Goal: Download file/media

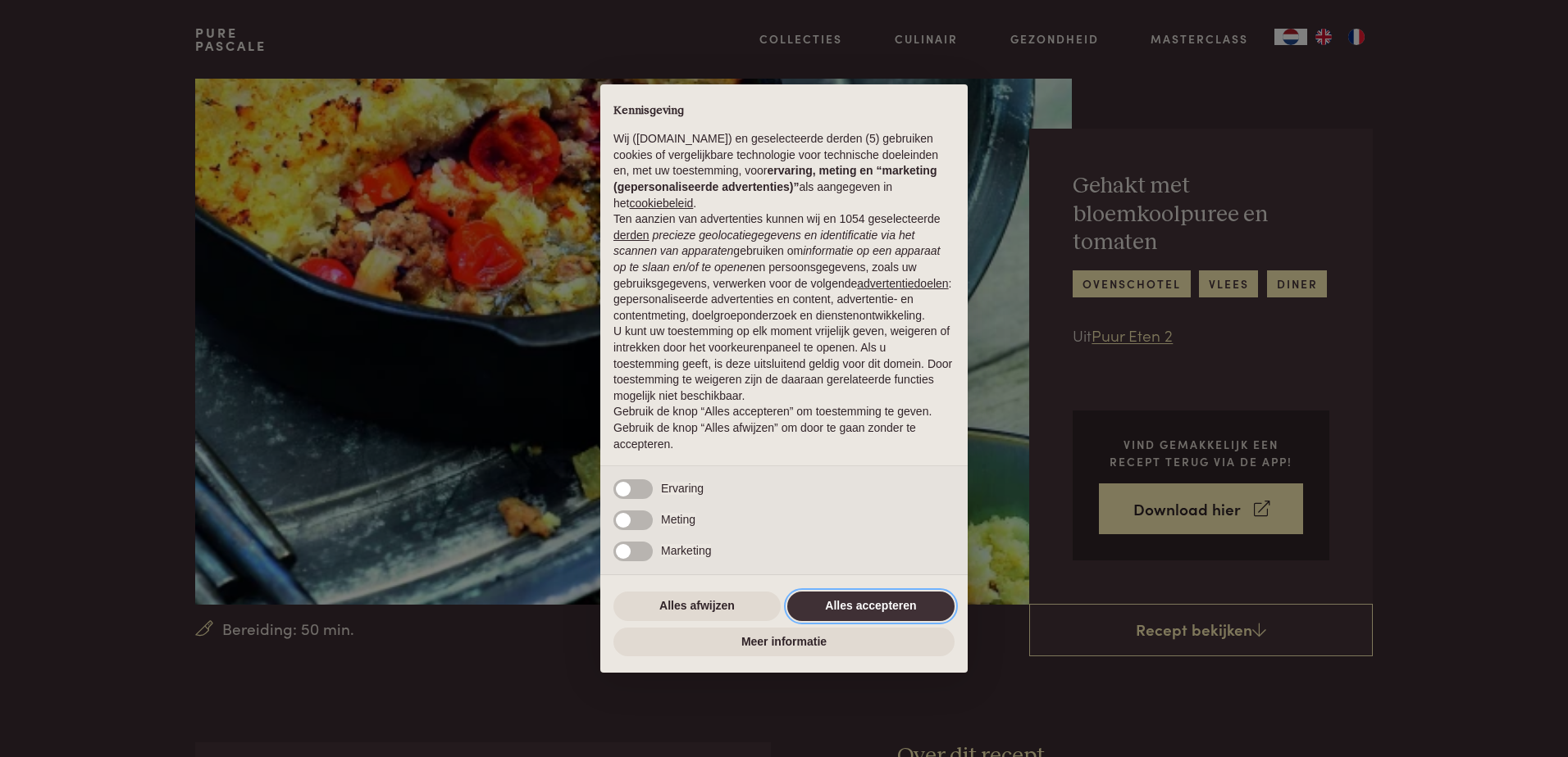
click at [853, 611] on button "Alles accepteren" at bounding box center [870, 607] width 167 height 30
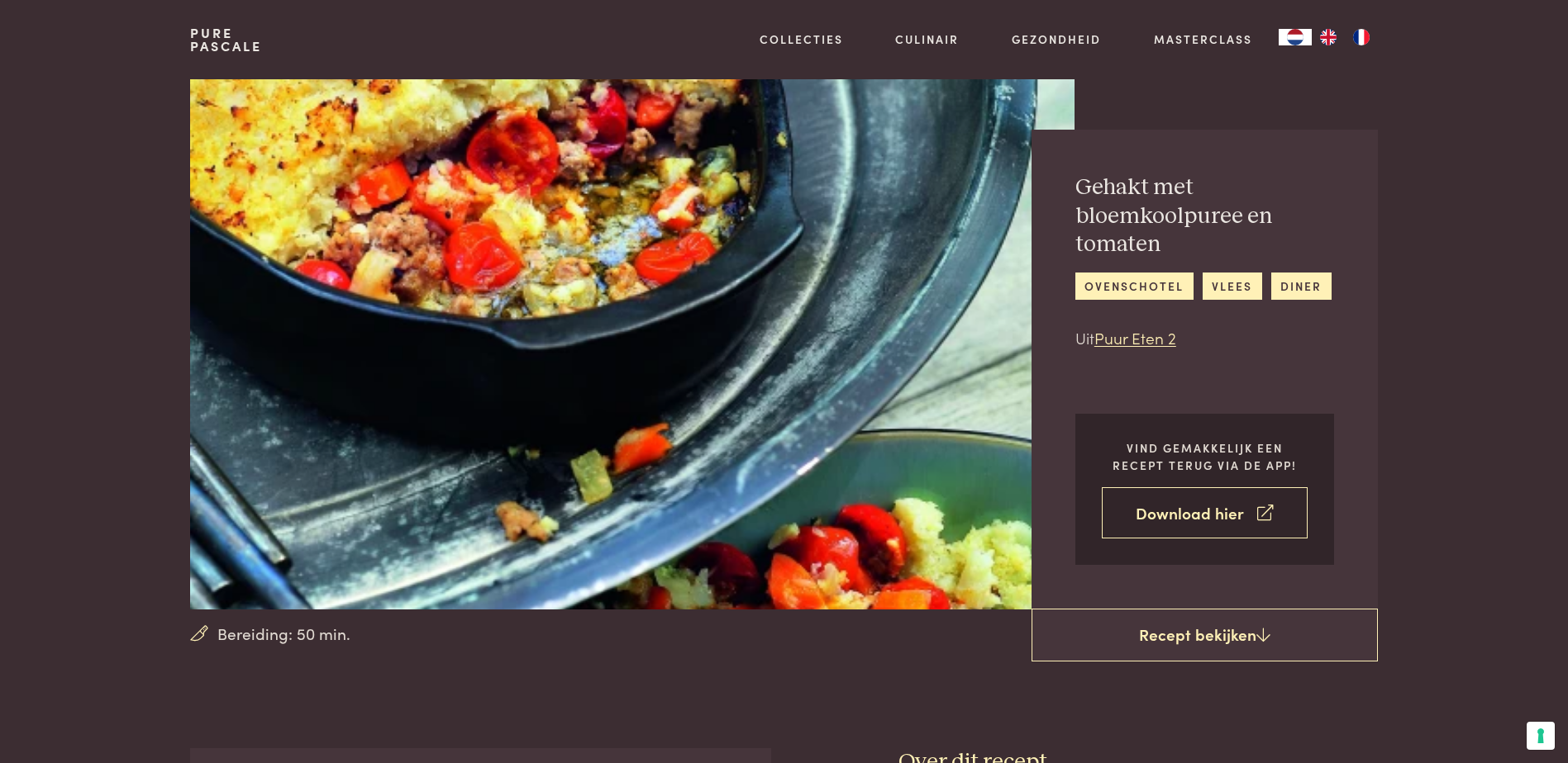
click at [1166, 514] on link "Download hier" at bounding box center [1205, 513] width 206 height 52
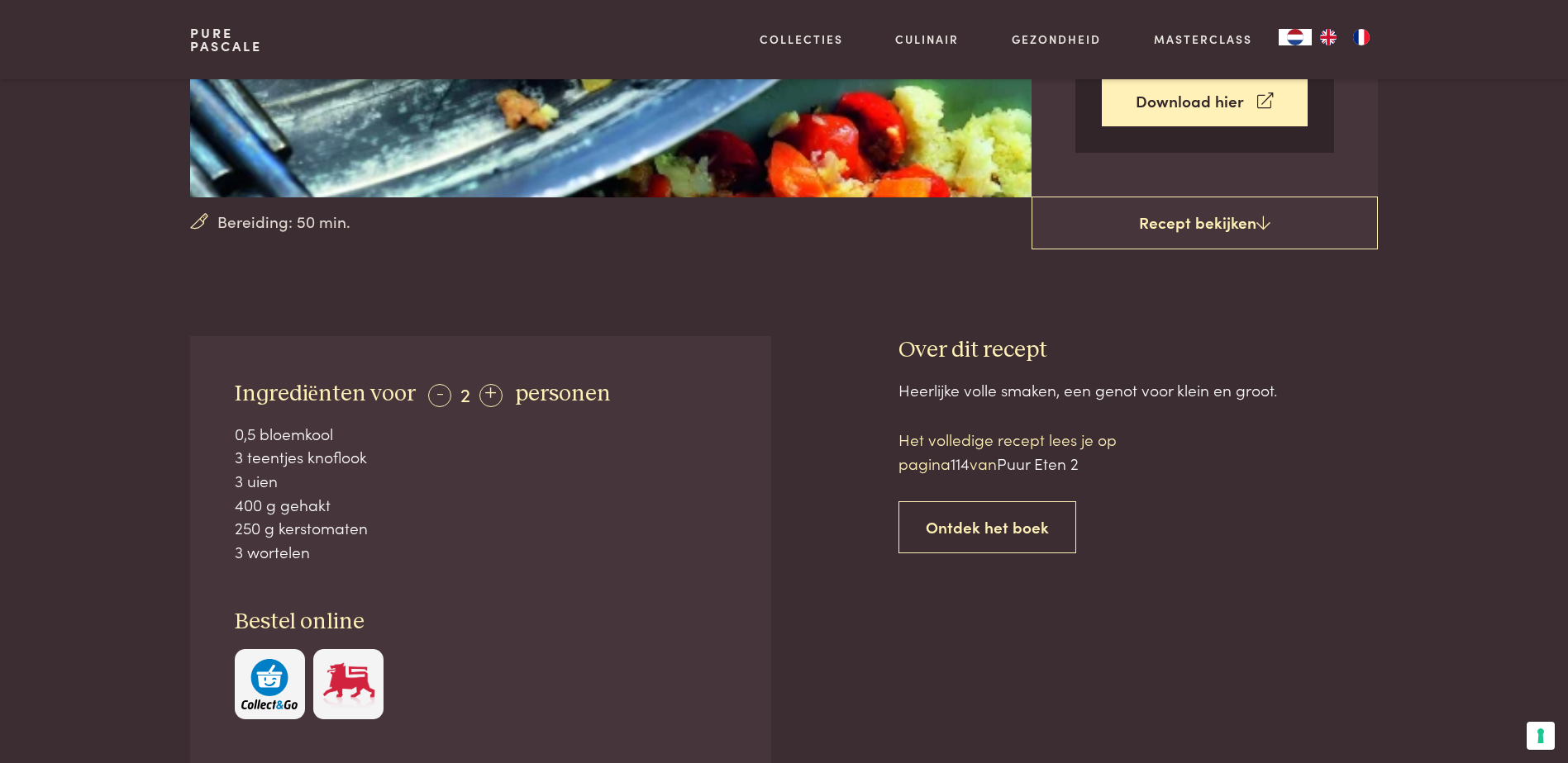
scroll to position [413, 0]
click at [490, 391] on div "+" at bounding box center [491, 395] width 23 height 23
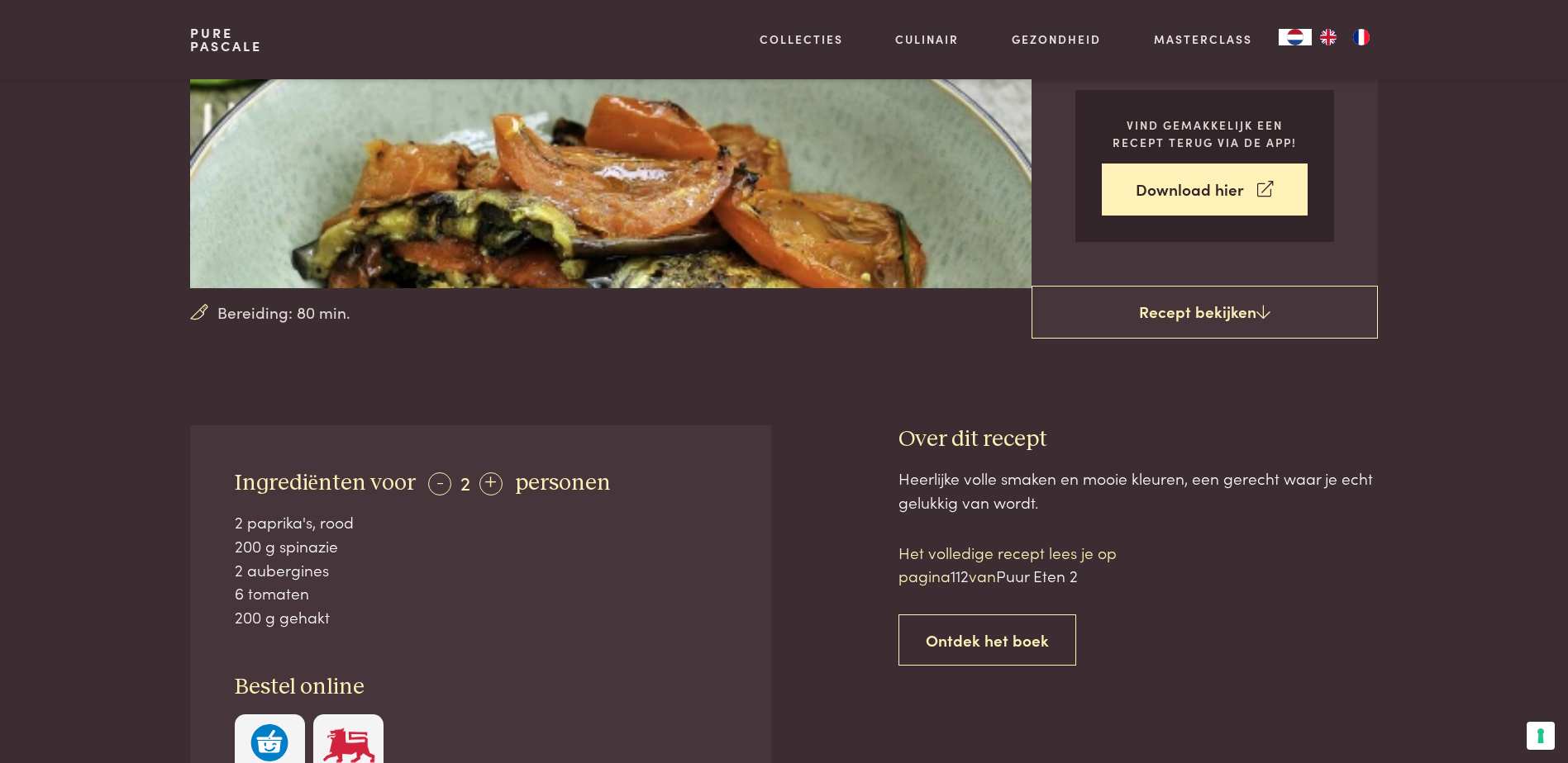
scroll to position [413, 0]
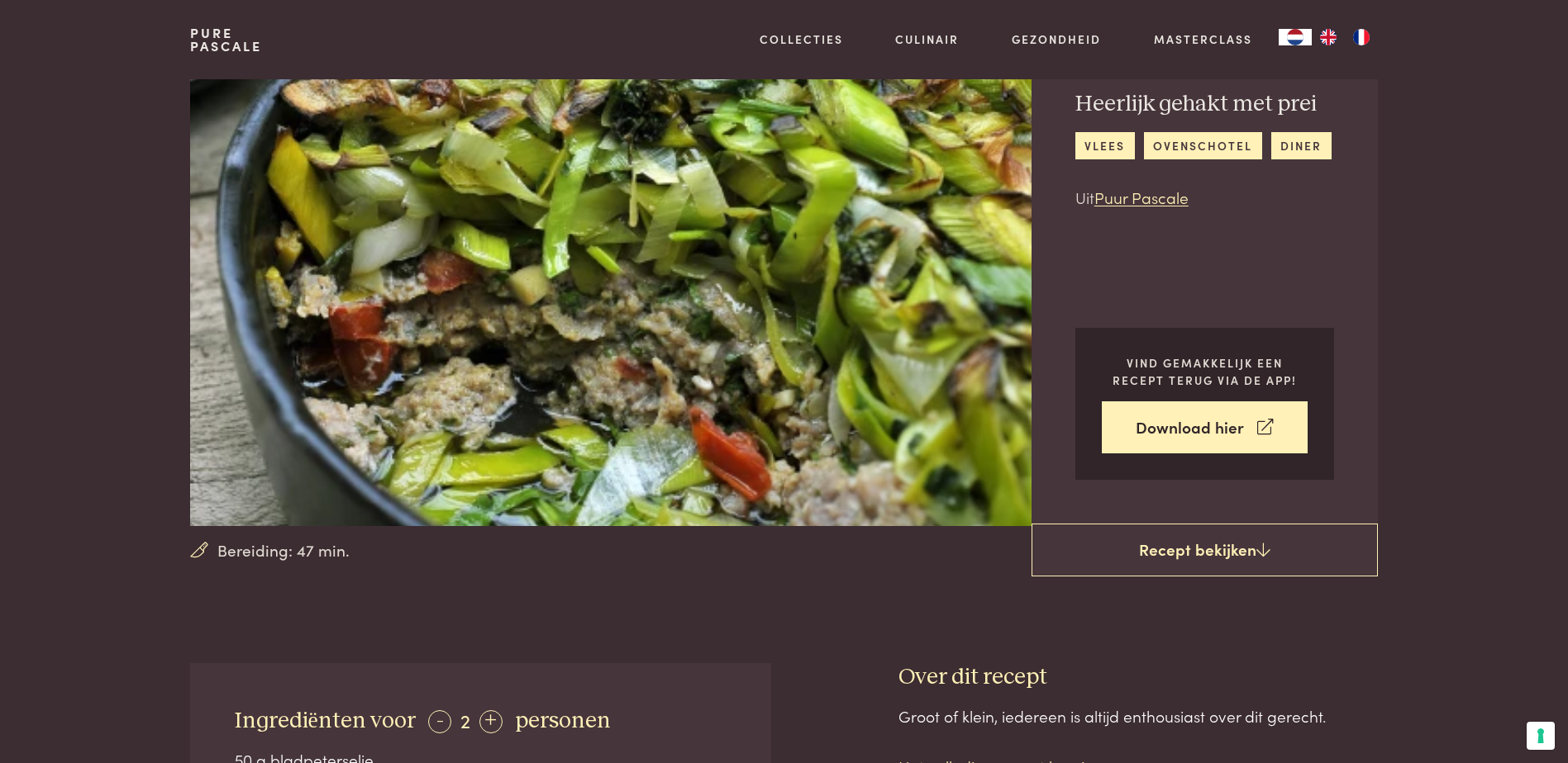
scroll to position [248, 0]
